Goal: Transaction & Acquisition: Purchase product/service

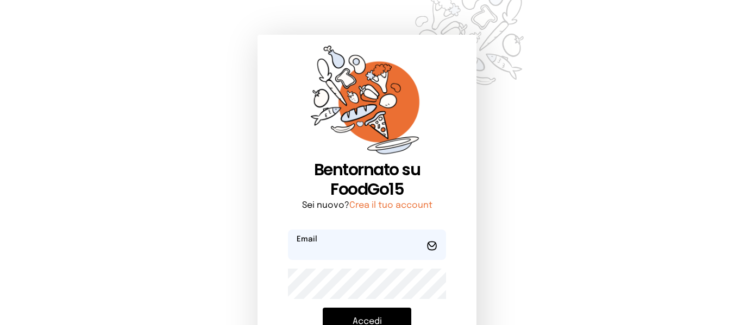
type input "**********"
click at [391, 313] on button "Accedi" at bounding box center [367, 322] width 89 height 28
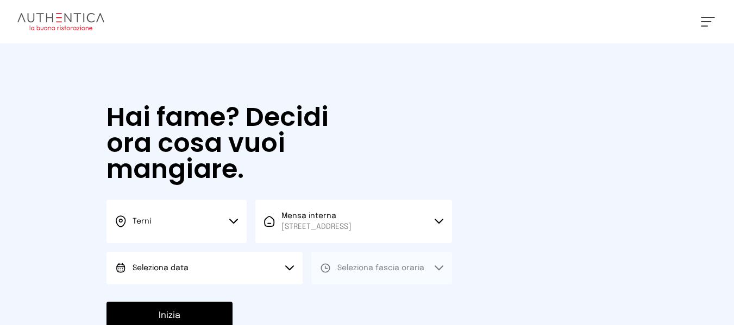
click at [242, 281] on button "Seleziona data" at bounding box center [204, 268] width 196 height 33
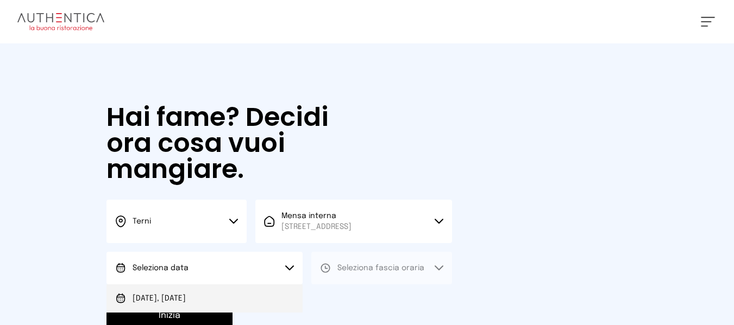
click at [249, 294] on li "[DATE], [DATE]" at bounding box center [204, 299] width 196 height 28
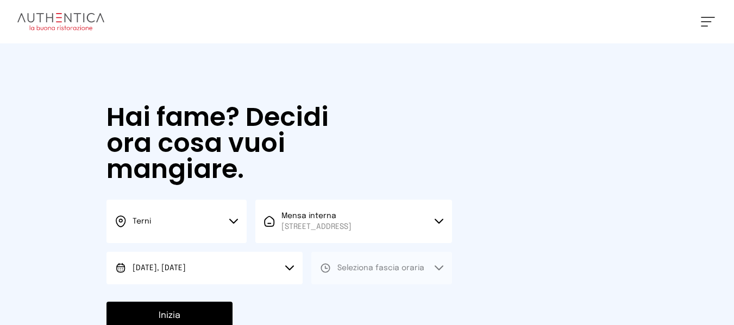
click at [381, 271] on span "Seleziona fascia oraria" at bounding box center [380, 269] width 87 height 8
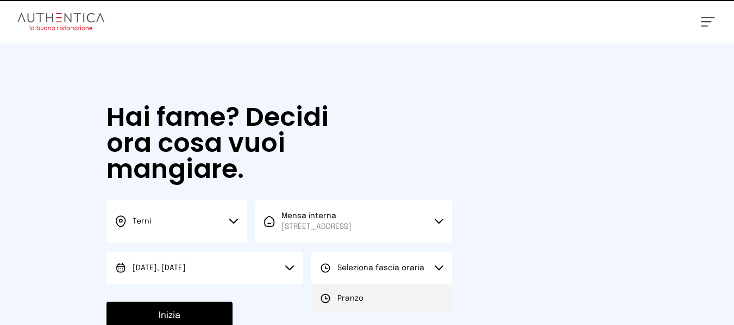
drag, startPoint x: 374, startPoint y: 287, endPoint x: 368, endPoint y: 290, distance: 7.1
click at [372, 289] on li "Pranzo" at bounding box center [381, 299] width 140 height 28
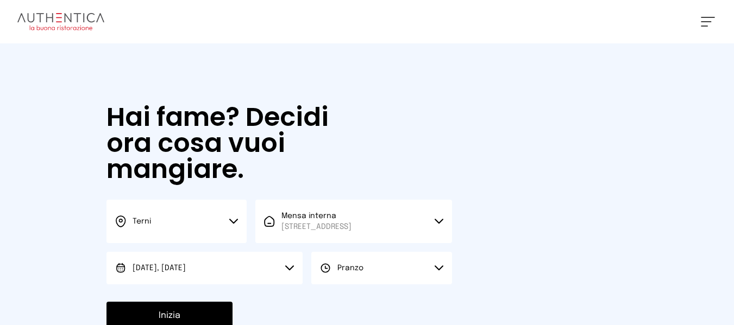
click at [201, 305] on button "Inizia" at bounding box center [169, 316] width 126 height 28
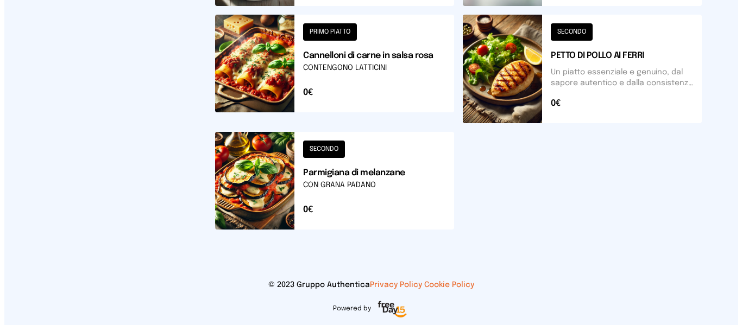
scroll to position [509, 0]
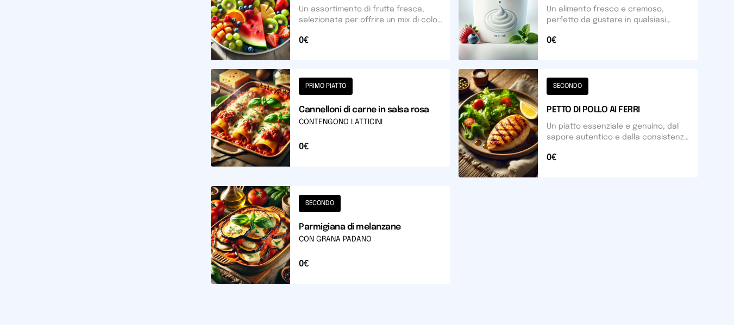
click at [420, 144] on button at bounding box center [330, 123] width 239 height 109
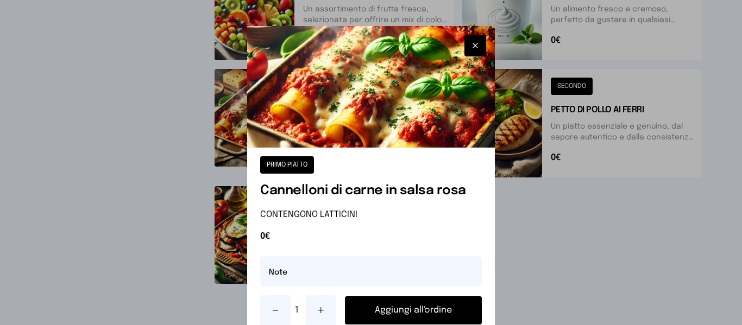
click at [436, 322] on button "Aggiungi all'ordine" at bounding box center [413, 311] width 136 height 28
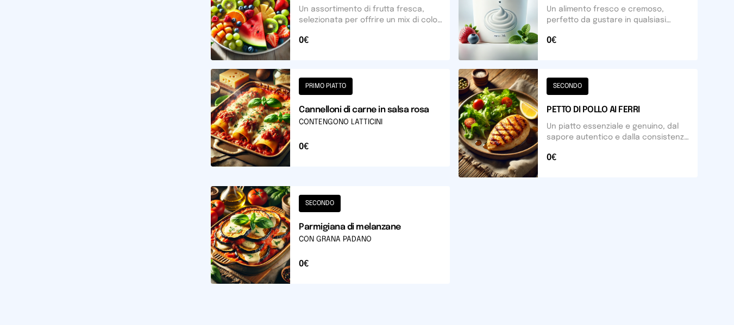
click at [620, 129] on button at bounding box center [578, 123] width 239 height 109
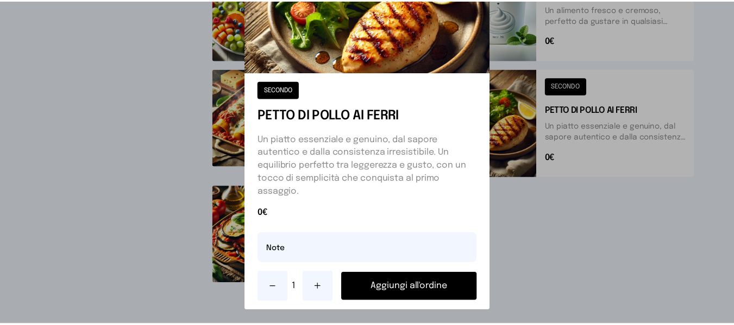
scroll to position [87, 0]
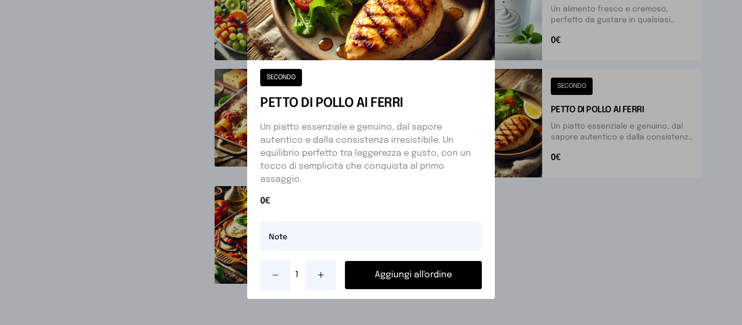
click at [450, 274] on button "Aggiungi all'ordine" at bounding box center [413, 275] width 136 height 28
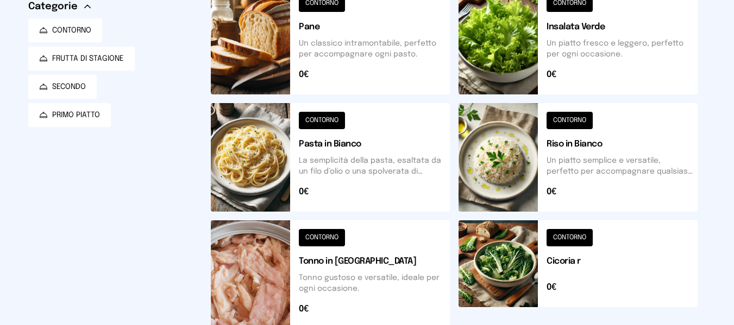
scroll to position [0, 0]
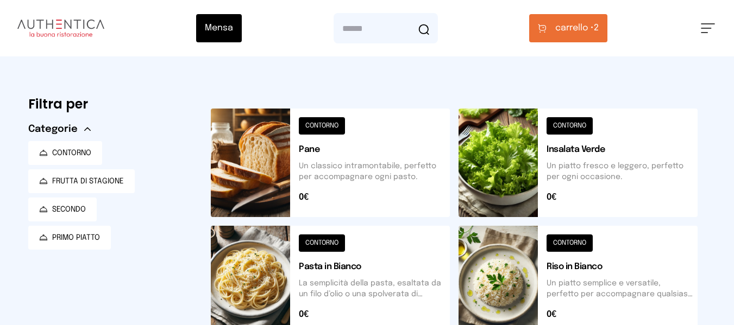
click at [568, 40] on button "carrello • 2" at bounding box center [568, 28] width 78 height 28
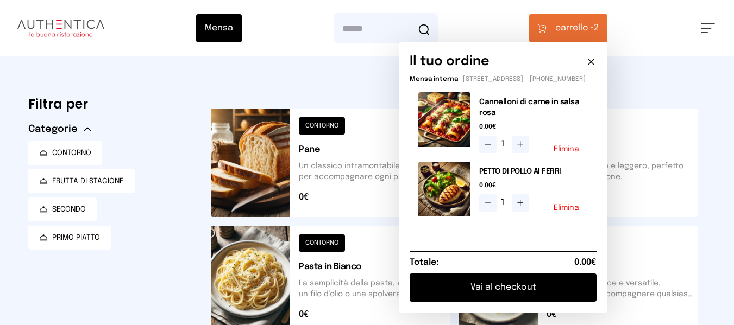
click at [524, 295] on button "Vai al checkout" at bounding box center [503, 288] width 187 height 28
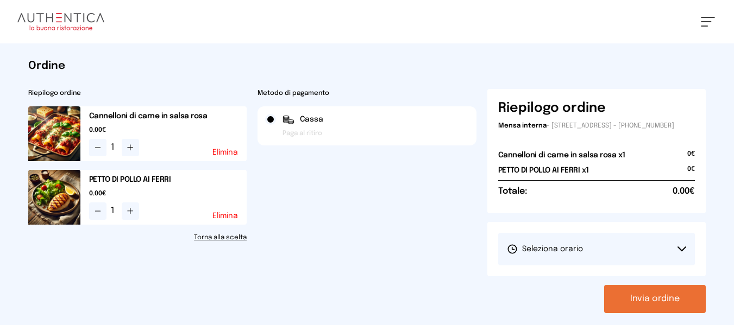
click at [542, 255] on span "Seleziona orario" at bounding box center [545, 249] width 76 height 11
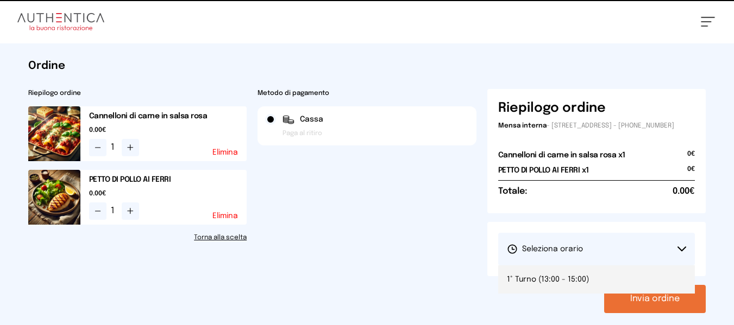
click at [542, 281] on li "1° Turno (13:00 - 15:00)" at bounding box center [596, 280] width 197 height 28
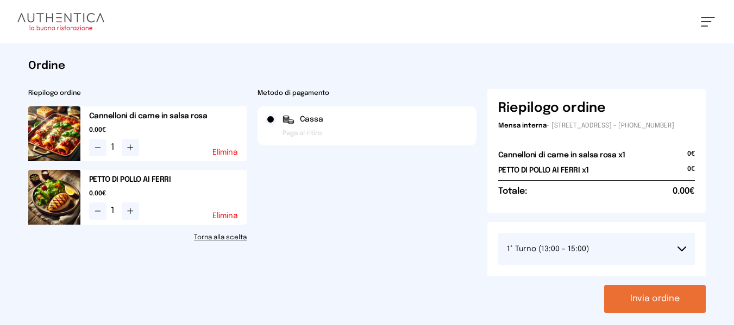
click at [635, 292] on div "Riepilogo ordine Mensa interna - [STREET_ADDRESS] - [PHONE_NUMBER] Cannelloni d…" at bounding box center [596, 201] width 219 height 224
click at [635, 296] on button "Invia ordine" at bounding box center [655, 299] width 102 height 28
